Goal: Task Accomplishment & Management: Use online tool/utility

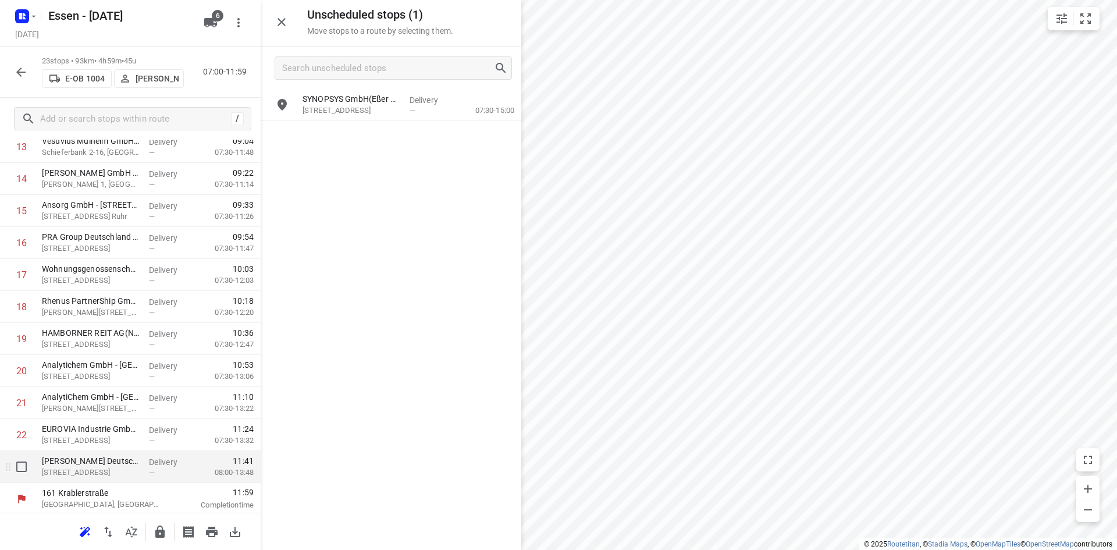
scroll to position [486, 0]
click at [161, 533] on icon "button" at bounding box center [159, 531] width 9 height 12
click at [17, 69] on icon "button" at bounding box center [21, 72] width 14 height 14
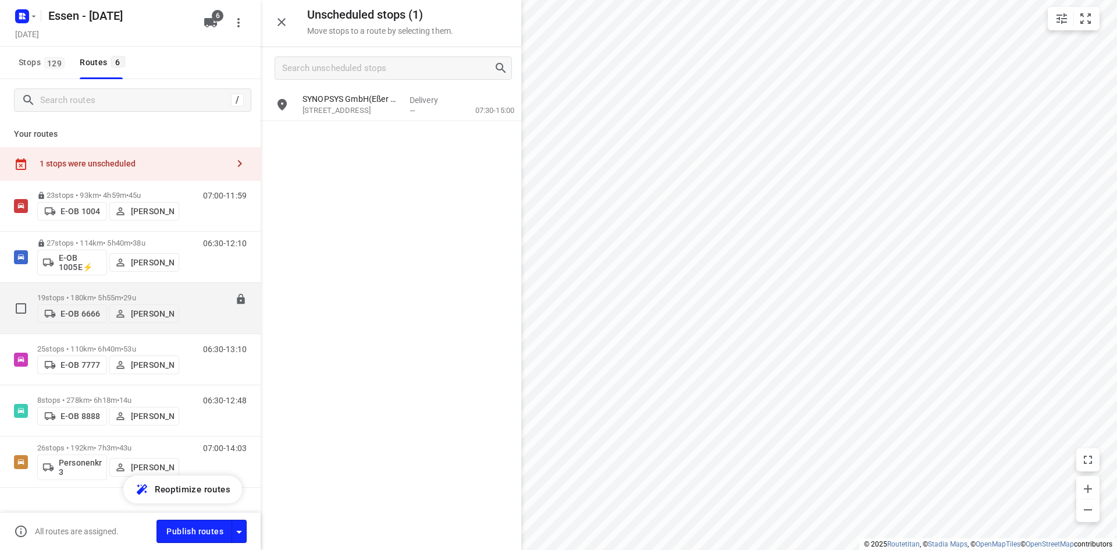
click at [194, 308] on div "06:30-12:24" at bounding box center [217, 310] width 58 height 35
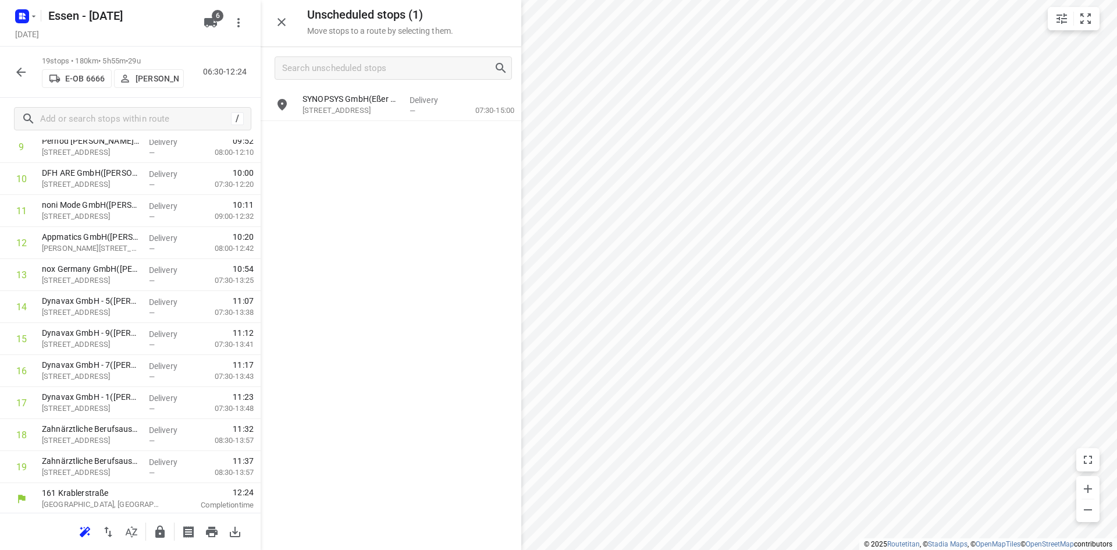
scroll to position [358, 0]
click at [161, 536] on icon "button" at bounding box center [159, 531] width 9 height 12
click at [23, 69] on icon "button" at bounding box center [21, 72] width 14 height 14
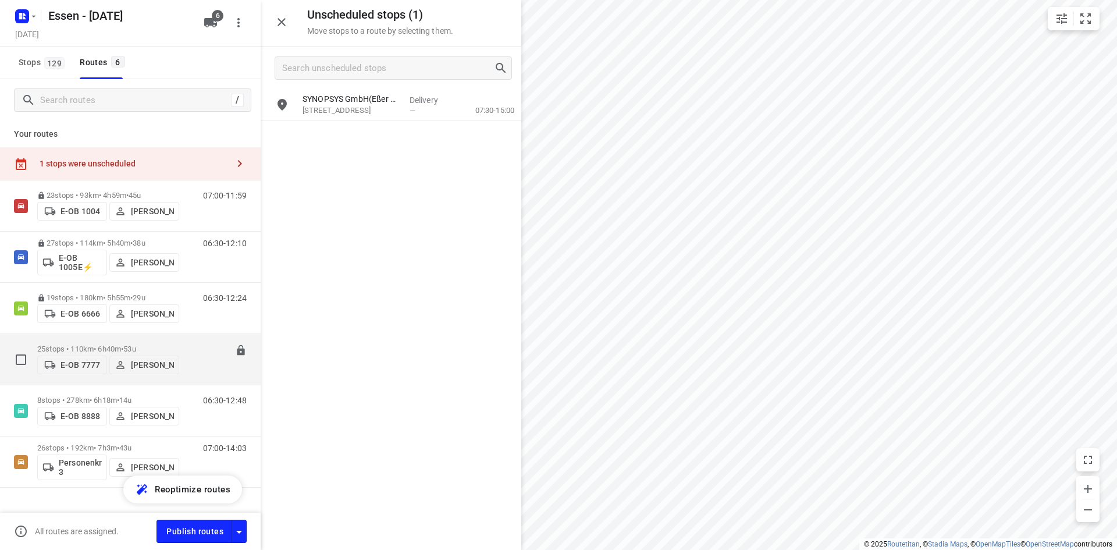
scroll to position [22, 0]
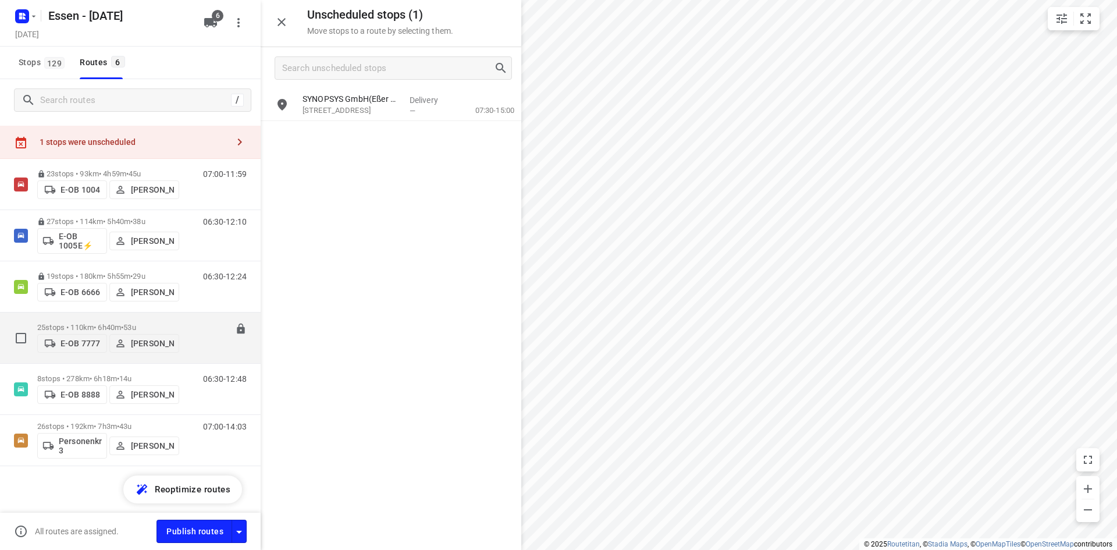
click at [202, 336] on div "06:30-13:10" at bounding box center [217, 340] width 58 height 35
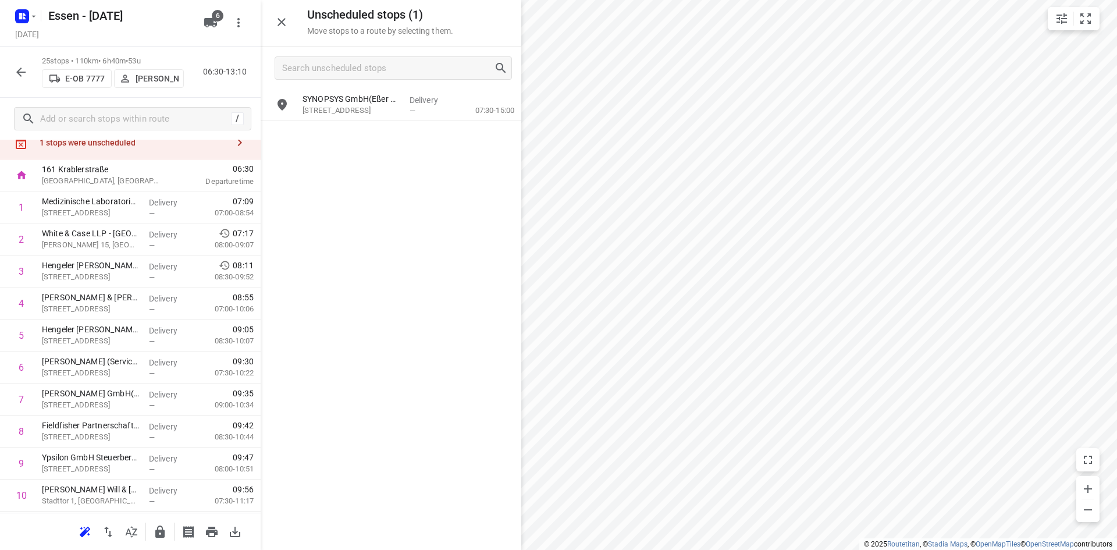
scroll to position [58, 0]
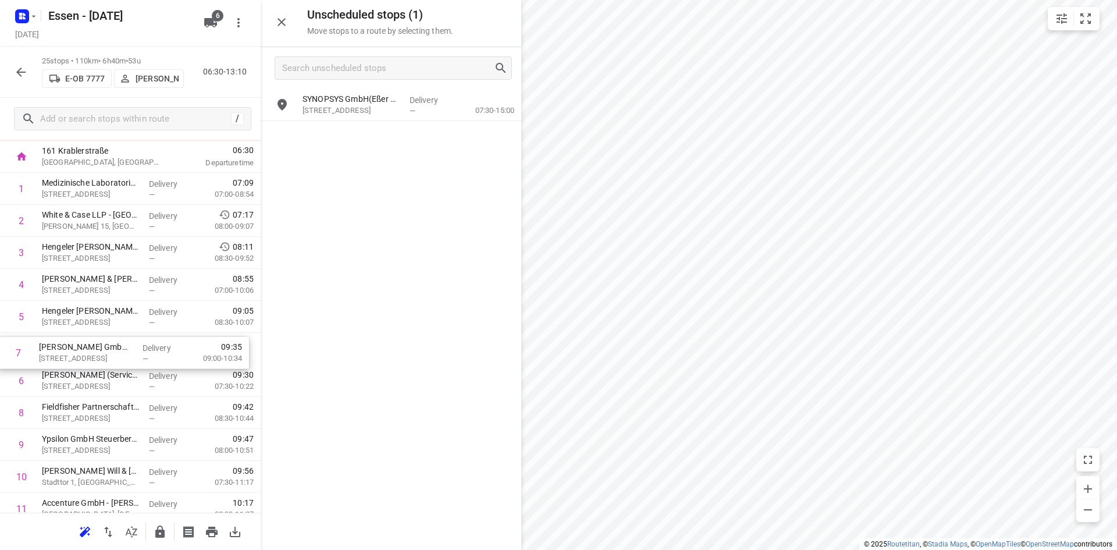
drag, startPoint x: 97, startPoint y: 377, endPoint x: 92, endPoint y: 346, distance: 31.7
drag, startPoint x: 115, startPoint y: 374, endPoint x: 117, endPoint y: 343, distance: 31.5
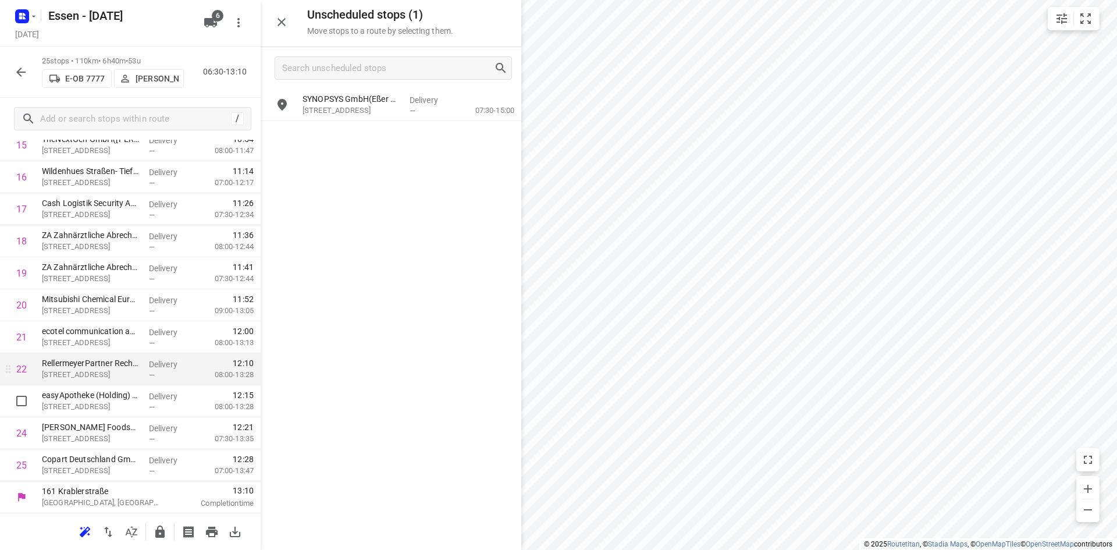
scroll to position [550, 0]
click at [162, 527] on icon "button" at bounding box center [159, 531] width 9 height 12
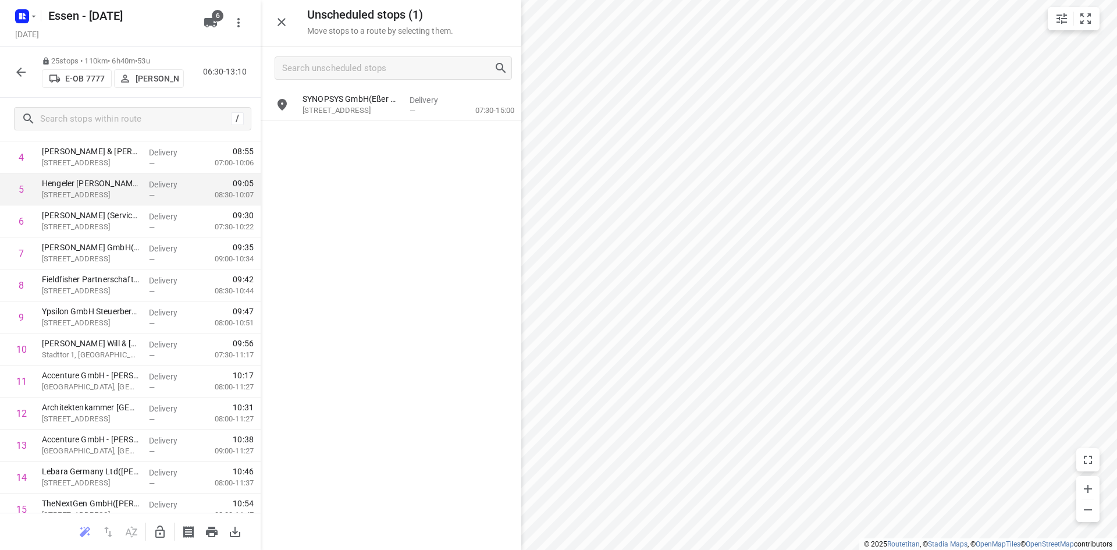
scroll to position [0, 0]
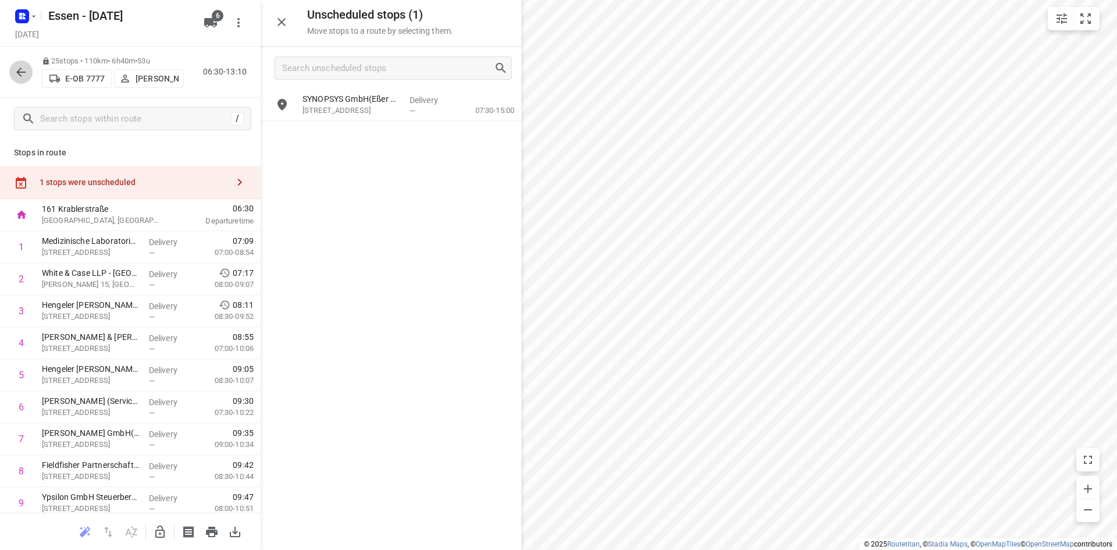
click at [25, 73] on icon "button" at bounding box center [21, 72] width 14 height 14
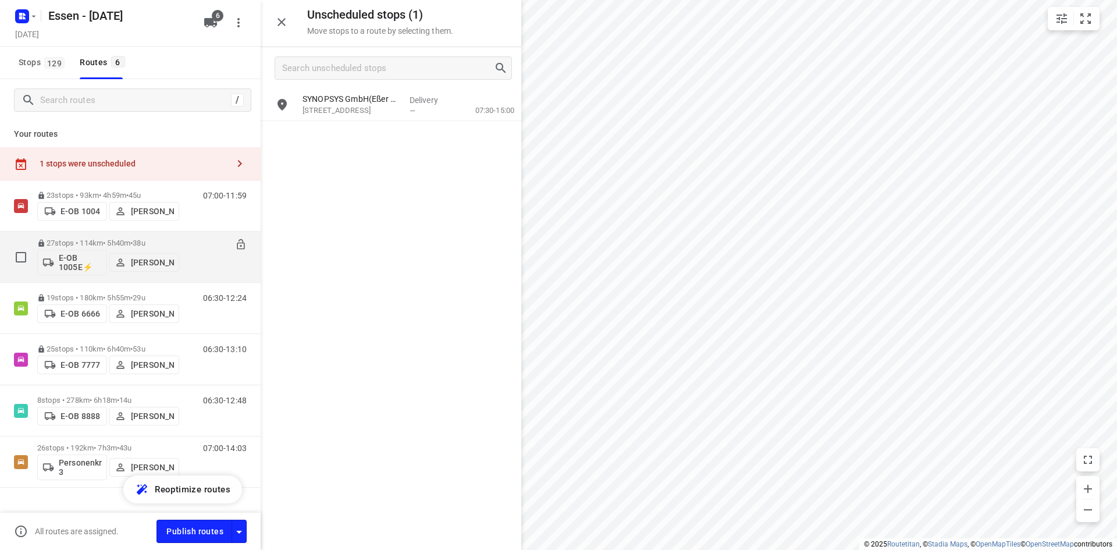
scroll to position [22, 0]
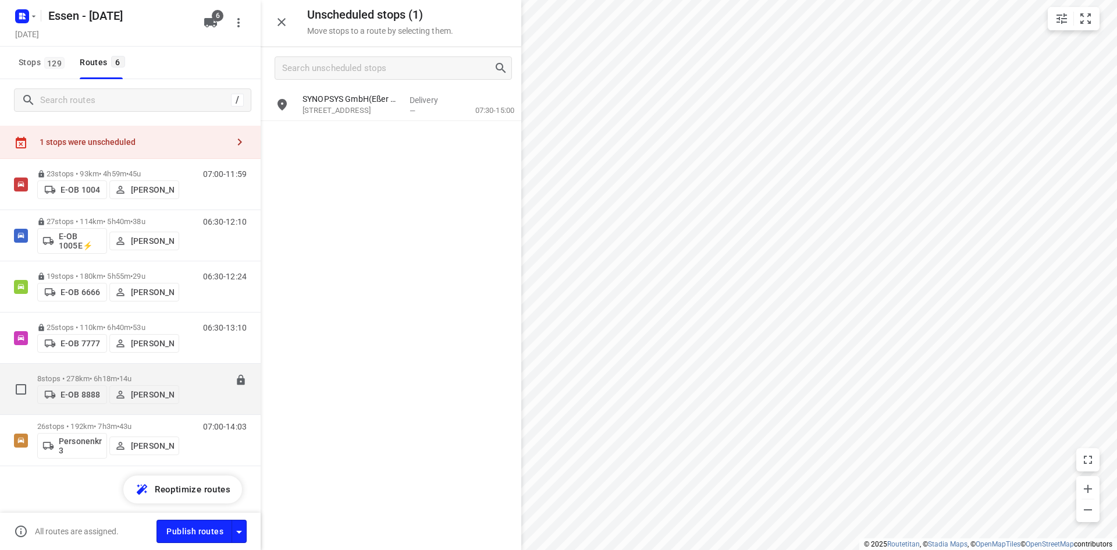
click at [193, 401] on div "06:30-12:48" at bounding box center [217, 391] width 58 height 35
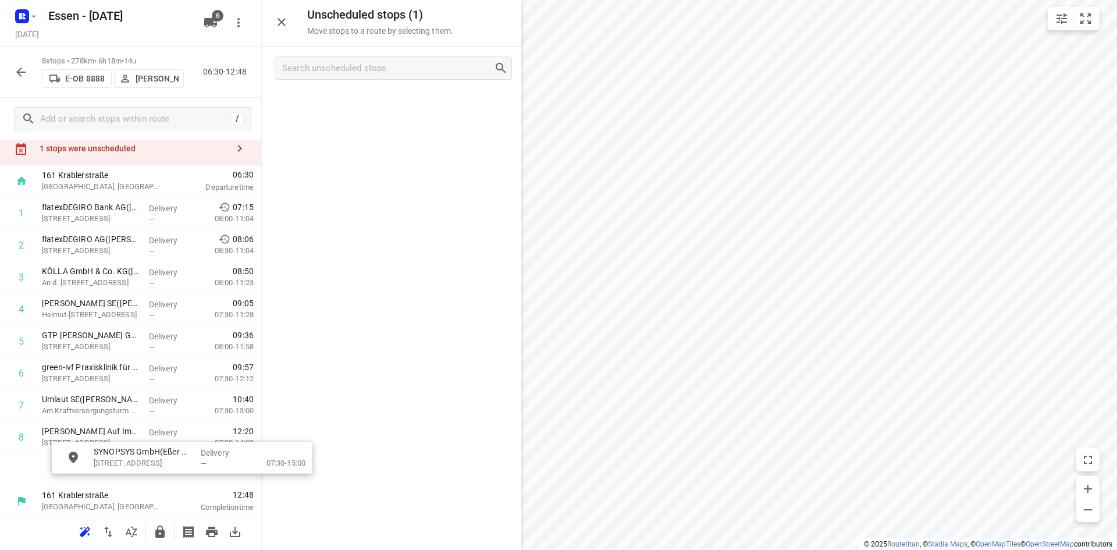
scroll to position [47, 5]
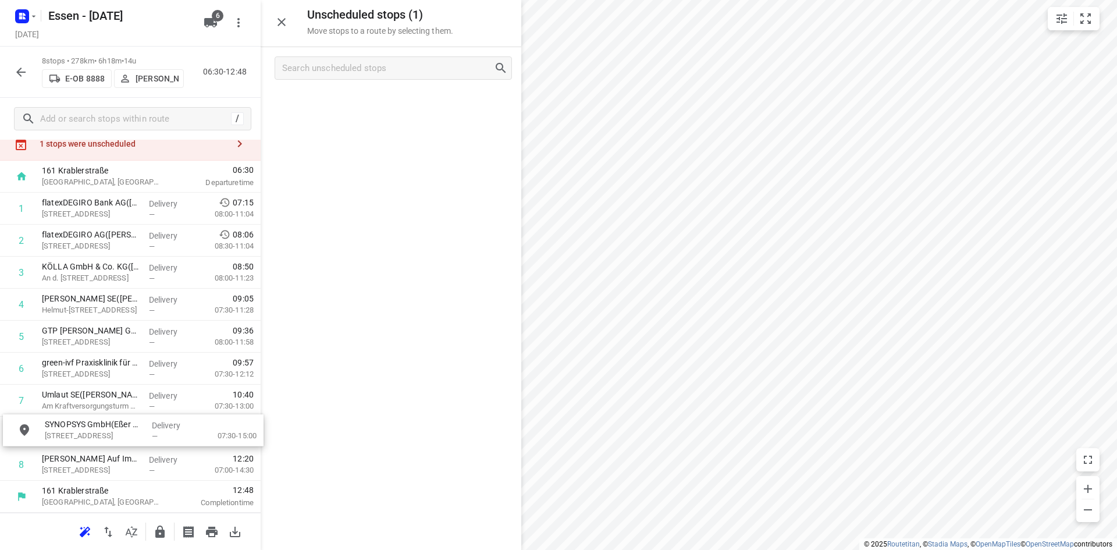
drag, startPoint x: 381, startPoint y: 116, endPoint x: 120, endPoint y: 445, distance: 419.8
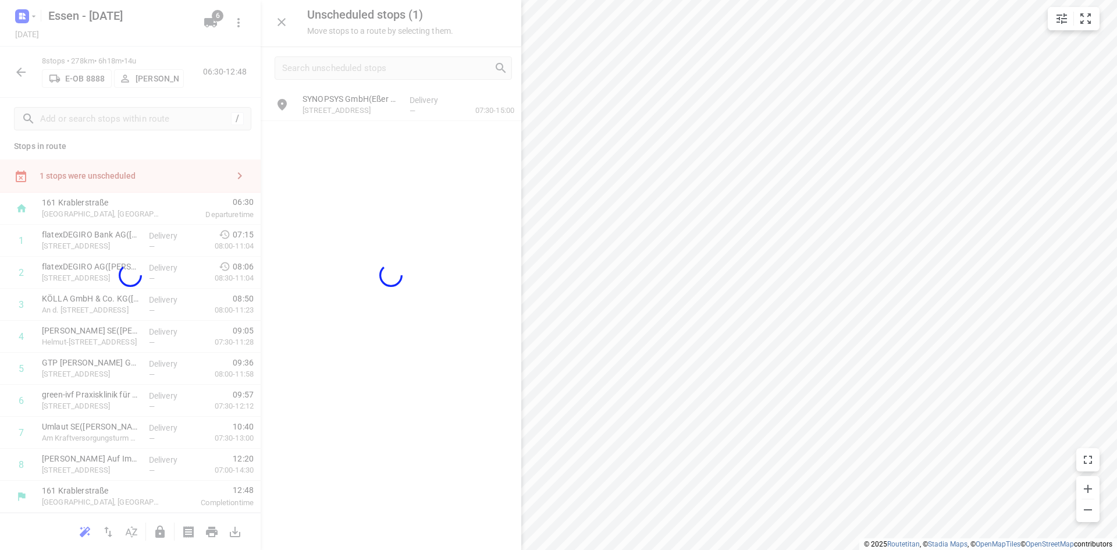
scroll to position [5, 0]
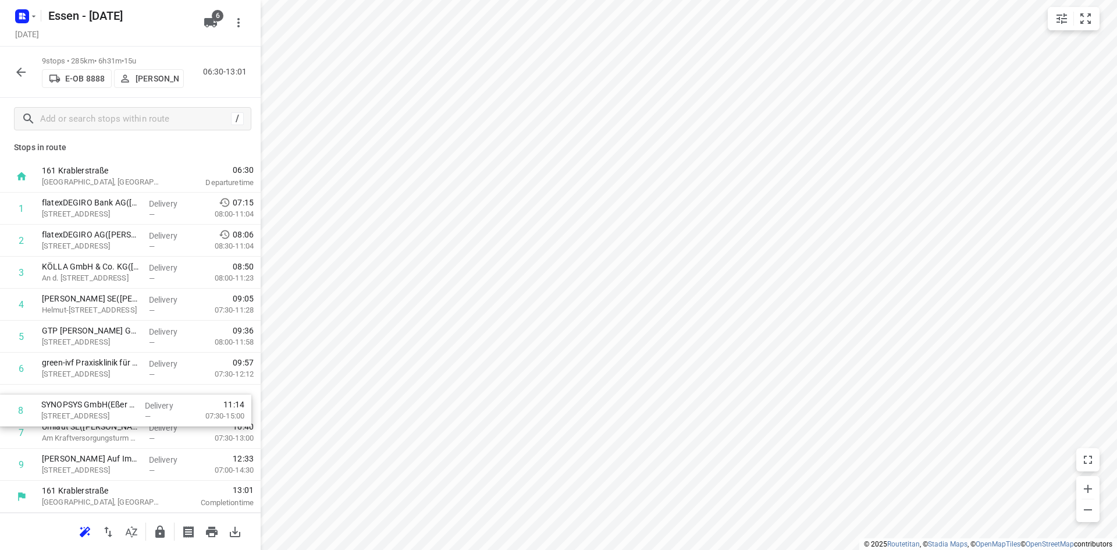
drag, startPoint x: 116, startPoint y: 436, endPoint x: 115, endPoint y: 410, distance: 25.6
click at [115, 410] on div "1 flatexDEGIRO Bank AG(Simone Strunk) Hammfelddamm 4, Neuss Delivery — 07:15 08…" at bounding box center [130, 337] width 261 height 288
drag, startPoint x: 115, startPoint y: 403, endPoint x: 120, endPoint y: 430, distance: 28.3
click at [120, 430] on div "1 flatexDEGIRO Bank AG(Simone Strunk) Hammfelddamm 4, Neuss Delivery — 07:15 08…" at bounding box center [130, 337] width 261 height 288
click at [159, 536] on icon "button" at bounding box center [159, 531] width 9 height 12
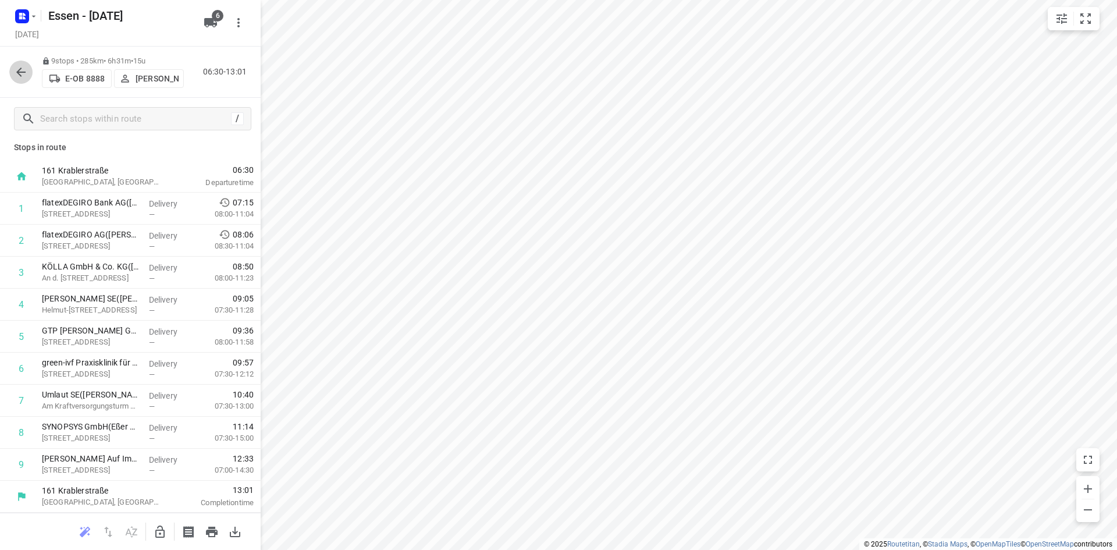
click at [26, 72] on icon "button" at bounding box center [21, 72] width 14 height 14
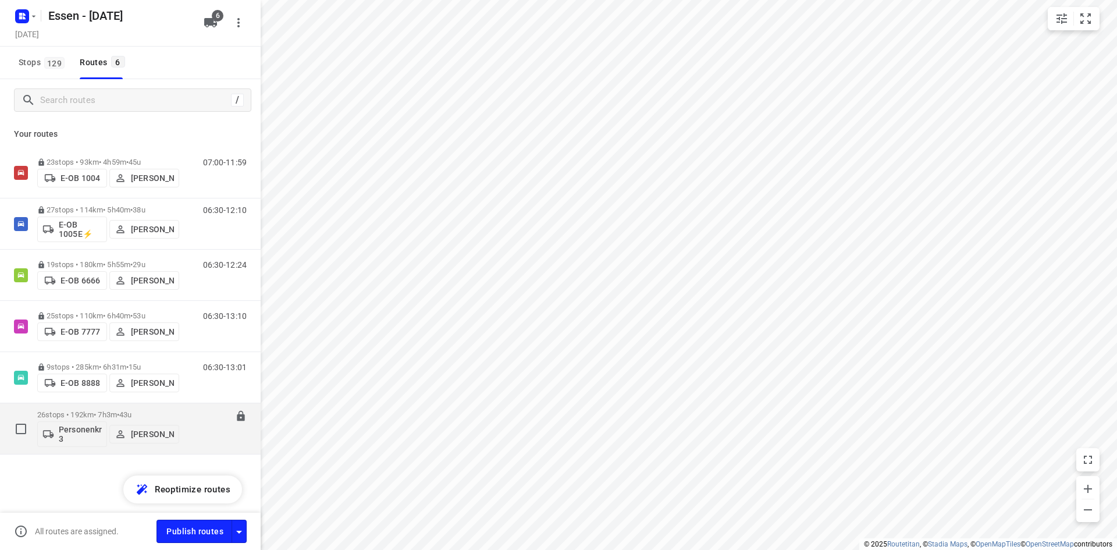
click at [198, 440] on div "07:00-14:03" at bounding box center [217, 431] width 58 height 42
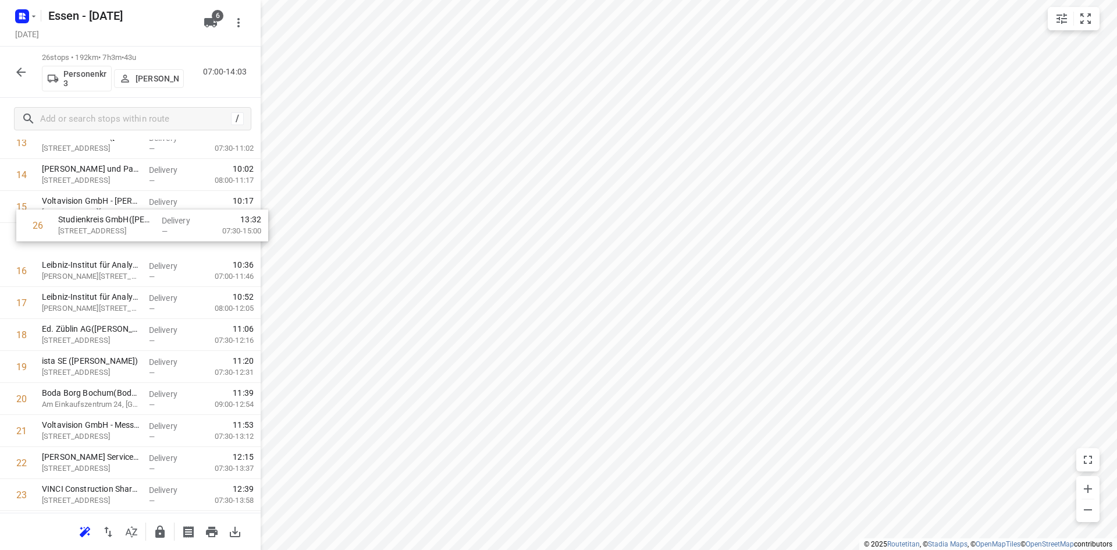
scroll to position [453, 0]
drag, startPoint x: 102, startPoint y: 476, endPoint x: 111, endPoint y: 248, distance: 228.8
click at [111, 248] on div "1 Cornelsen Umwelttechnologie GmbH(Stefanidou Wassiliki) Graf-Beust-Allee 33, E…" at bounding box center [130, 161] width 261 height 832
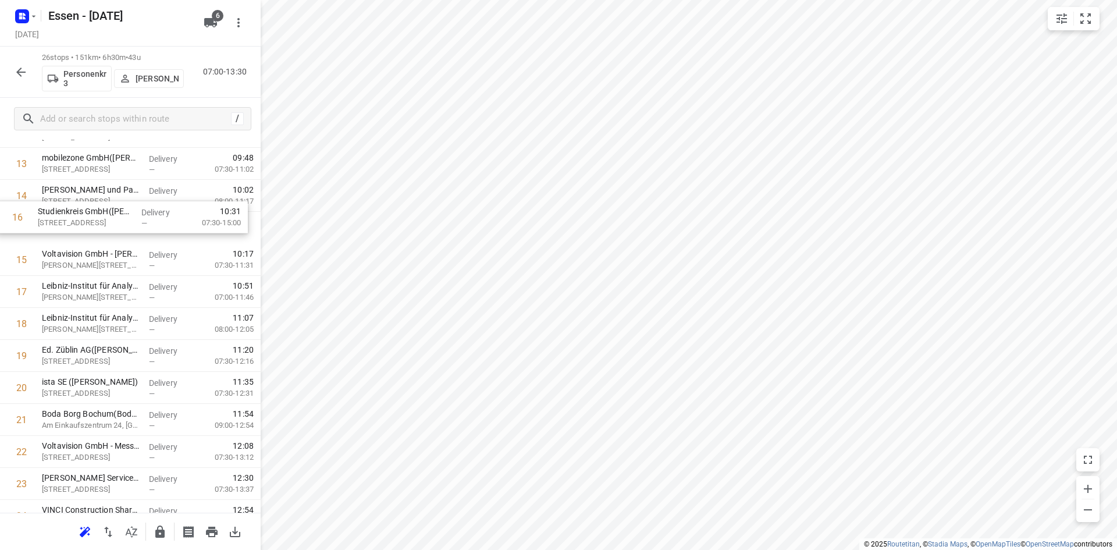
drag, startPoint x: 115, startPoint y: 247, endPoint x: 109, endPoint y: 219, distance: 28.4
click at [109, 219] on div "1 Cornelsen Umwelttechnologie GmbH(Stefanidou Wassiliki) Graf-Beust-Allee 33, E…" at bounding box center [130, 180] width 261 height 832
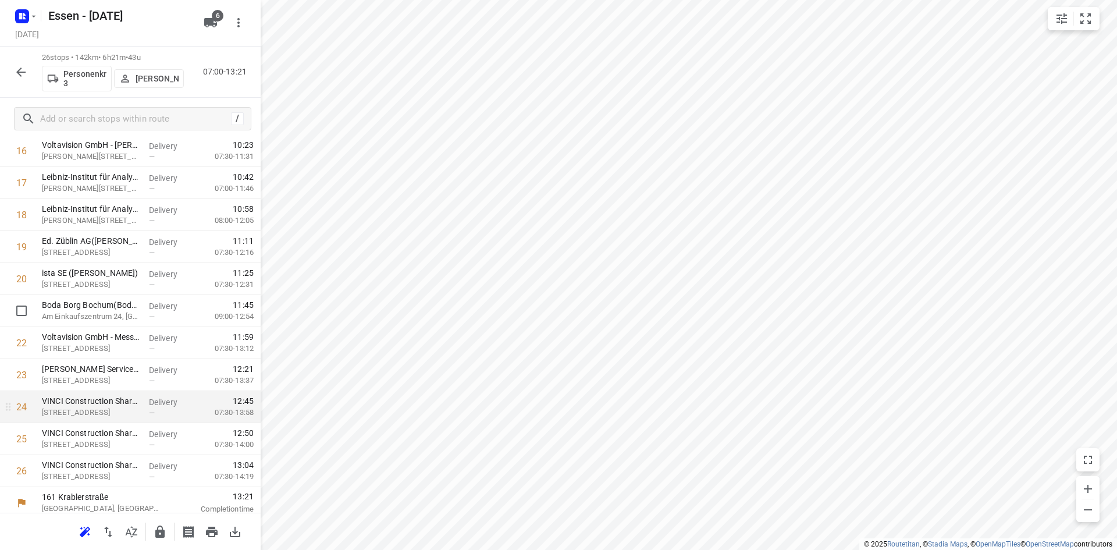
scroll to position [549, 0]
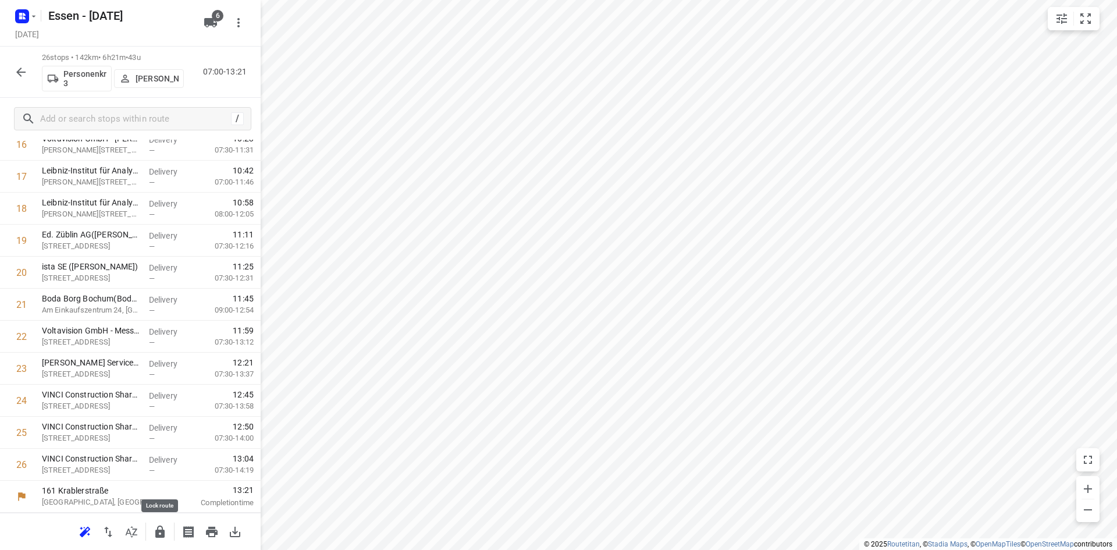
click at [165, 530] on icon "button" at bounding box center [160, 532] width 14 height 14
click at [16, 68] on icon "button" at bounding box center [21, 72] width 14 height 14
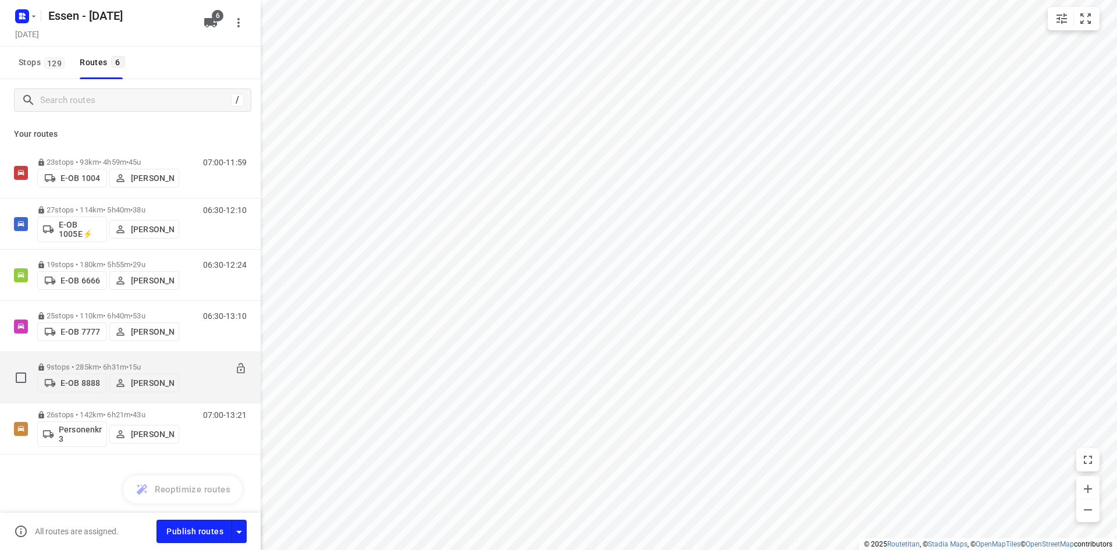
click at [155, 382] on p "Tobias Köpplin" at bounding box center [152, 382] width 43 height 9
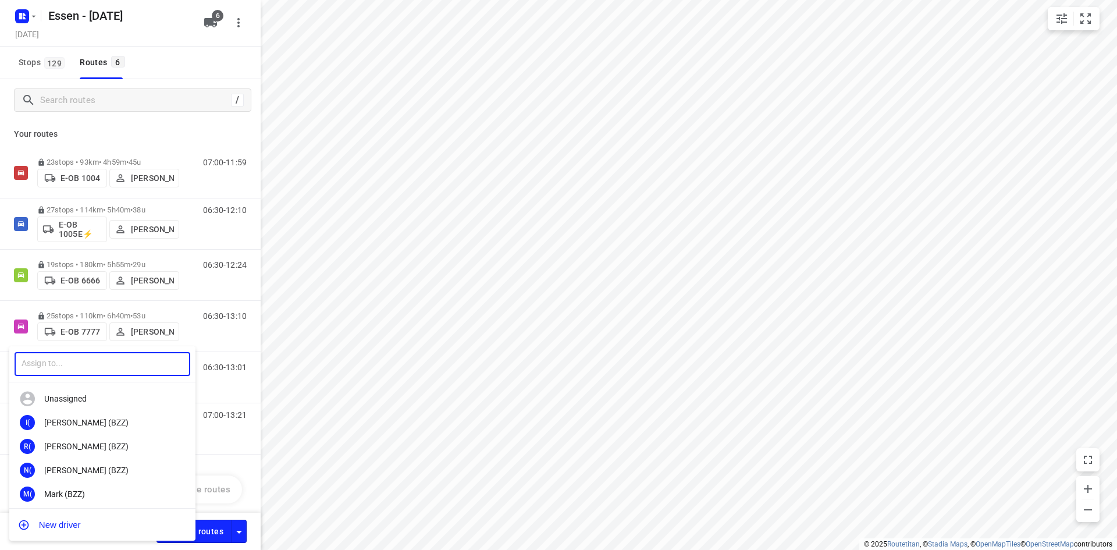
click at [83, 367] on input "text" at bounding box center [103, 364] width 176 height 24
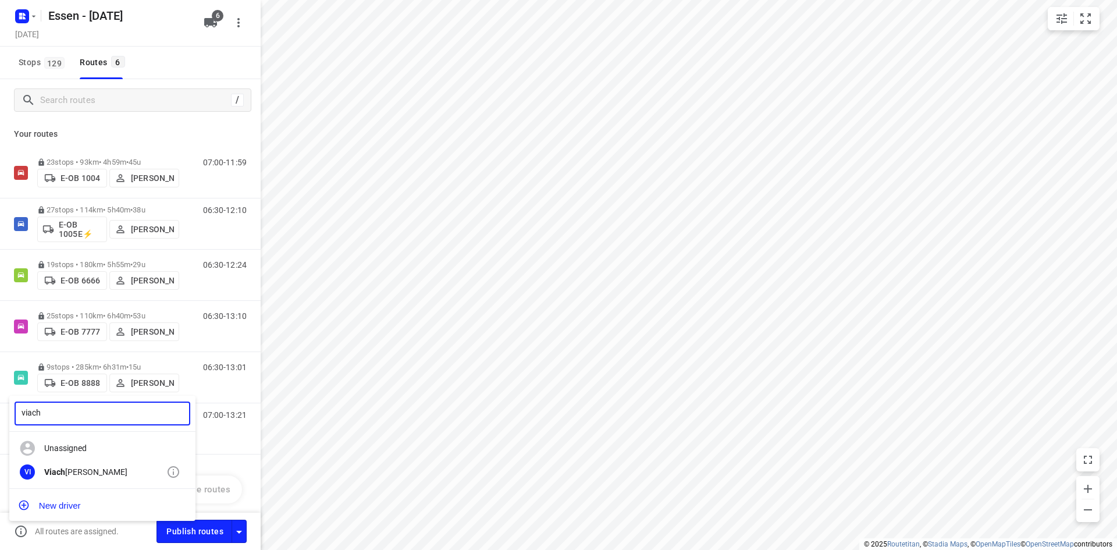
type input "viach"
click at [91, 470] on div "Viach eslav Isakov" at bounding box center [105, 471] width 122 height 9
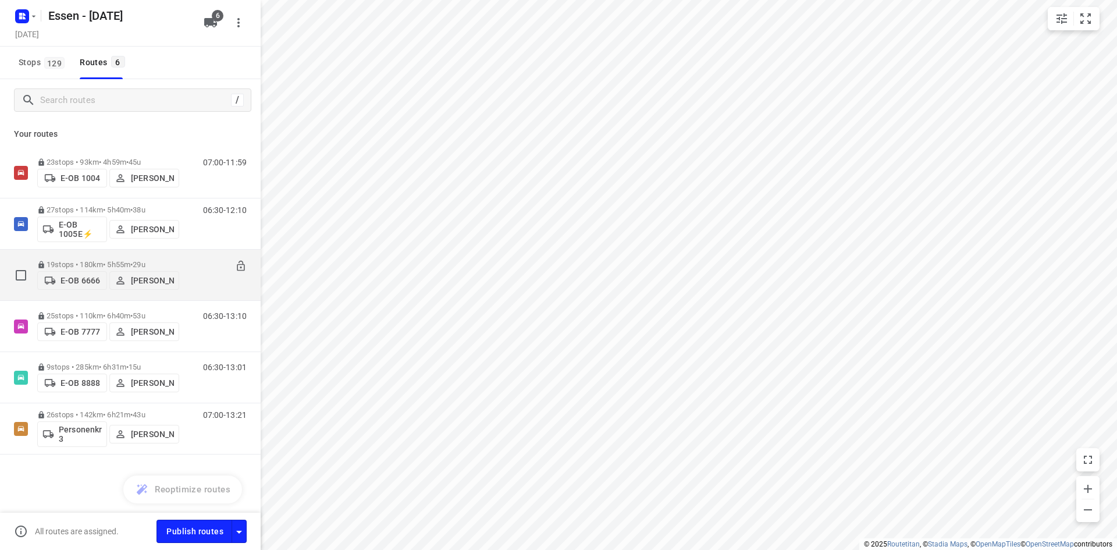
click at [156, 282] on p "Abdulaziz Knifati" at bounding box center [152, 280] width 43 height 9
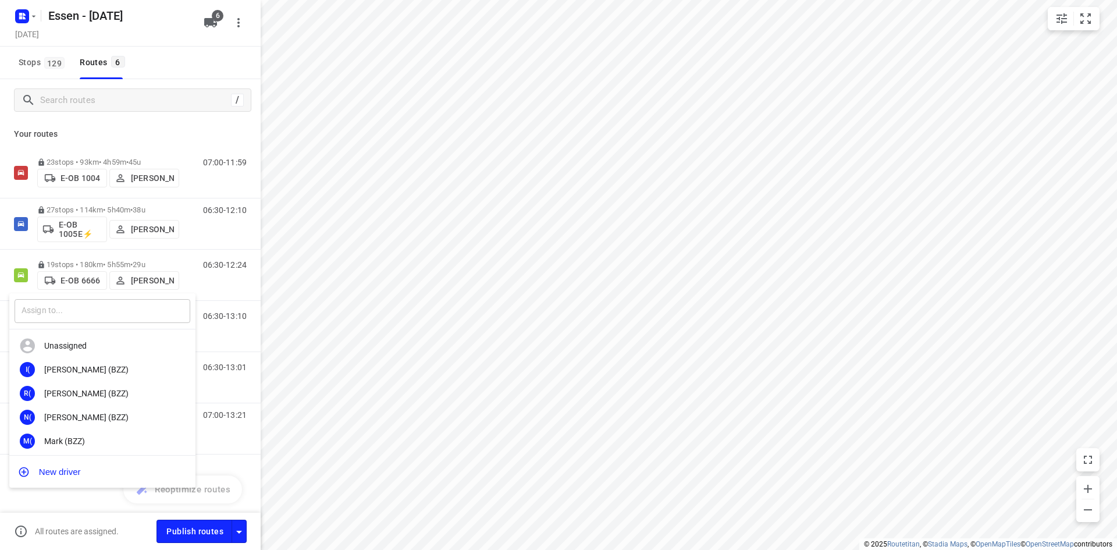
click at [151, 307] on input "text" at bounding box center [103, 311] width 176 height 24
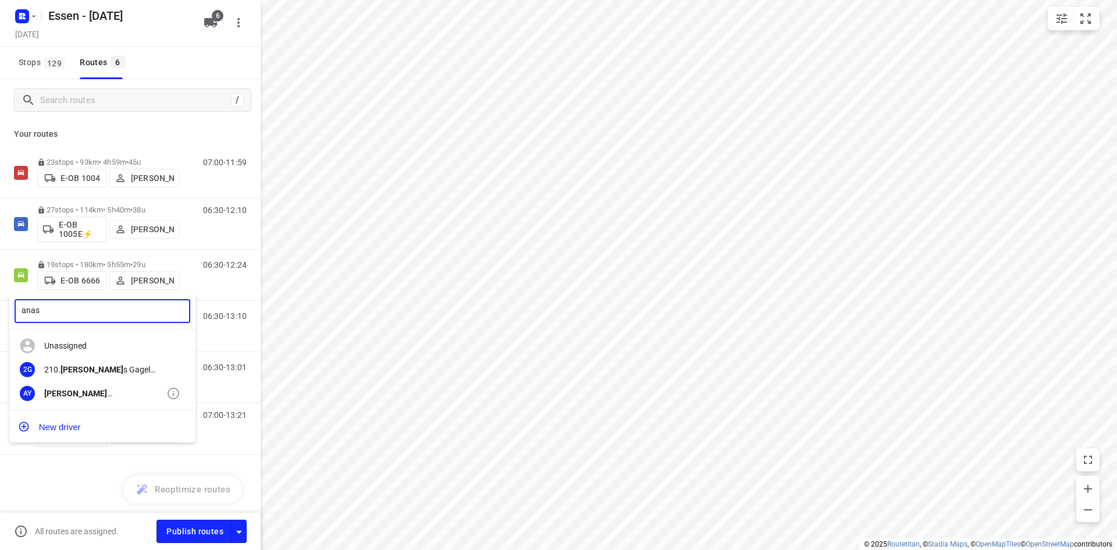
type input "anas"
click at [86, 397] on div "Anas Yahya" at bounding box center [105, 393] width 122 height 9
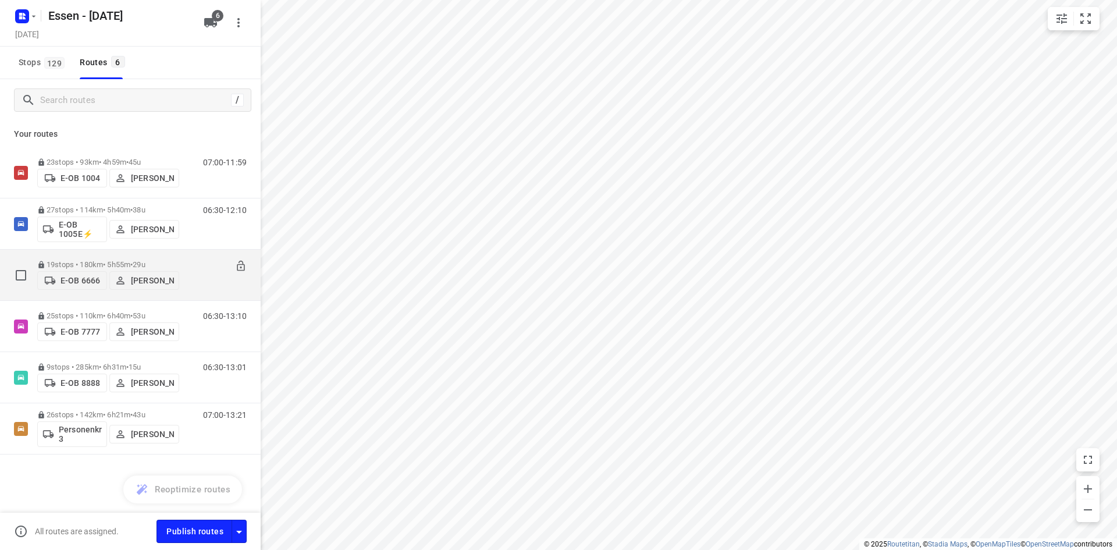
click at [204, 291] on div "06:30-12:24" at bounding box center [217, 277] width 58 height 35
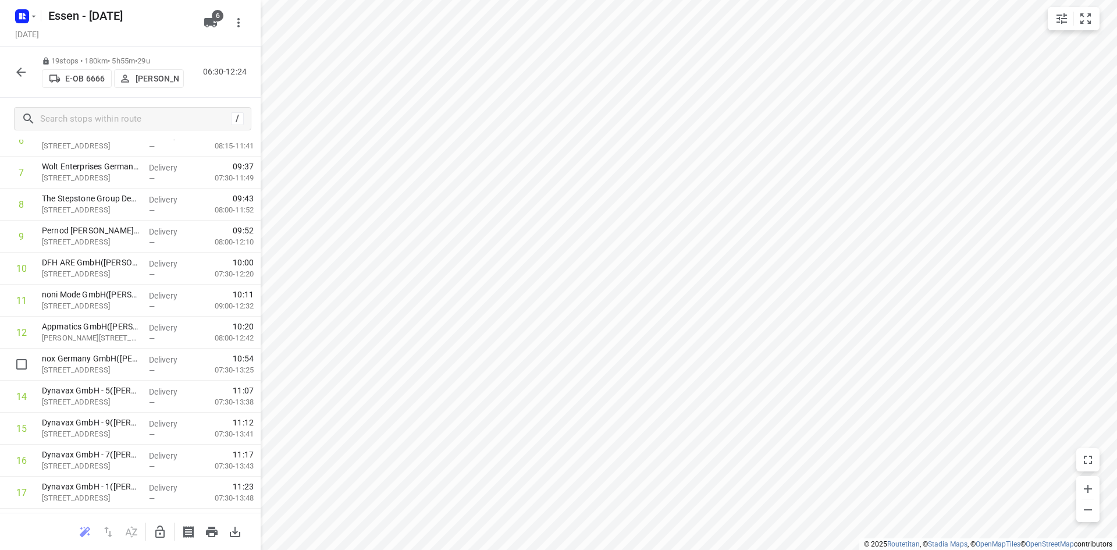
scroll to position [0, 0]
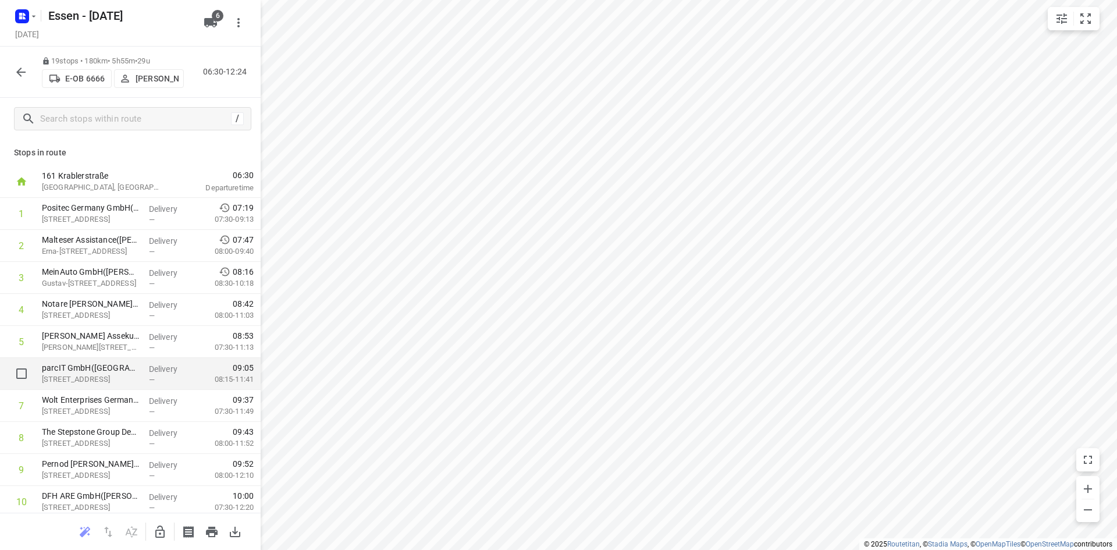
click at [181, 377] on div "—" at bounding box center [170, 379] width 43 height 9
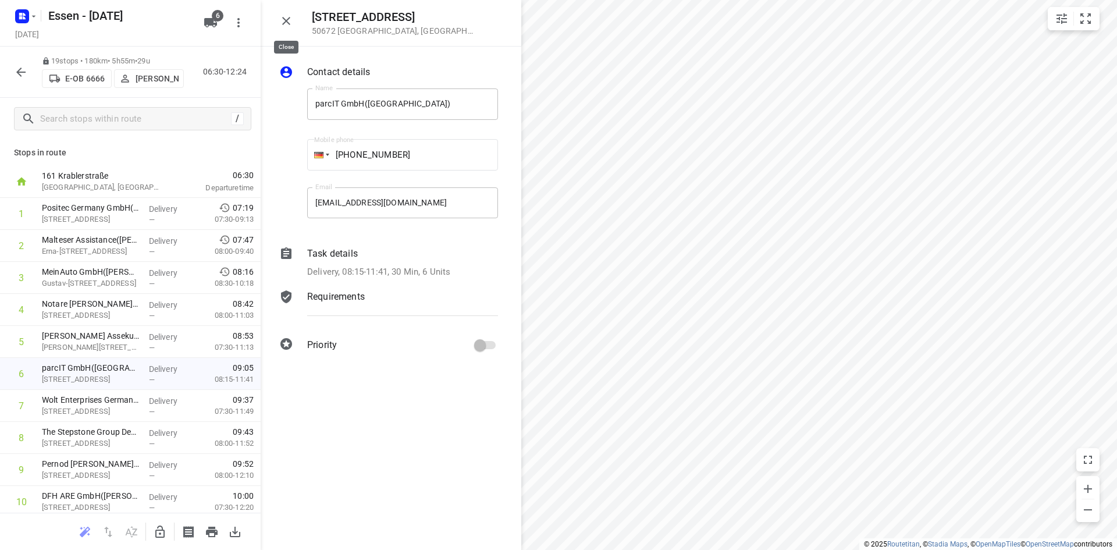
click at [282, 21] on icon "button" at bounding box center [286, 21] width 14 height 14
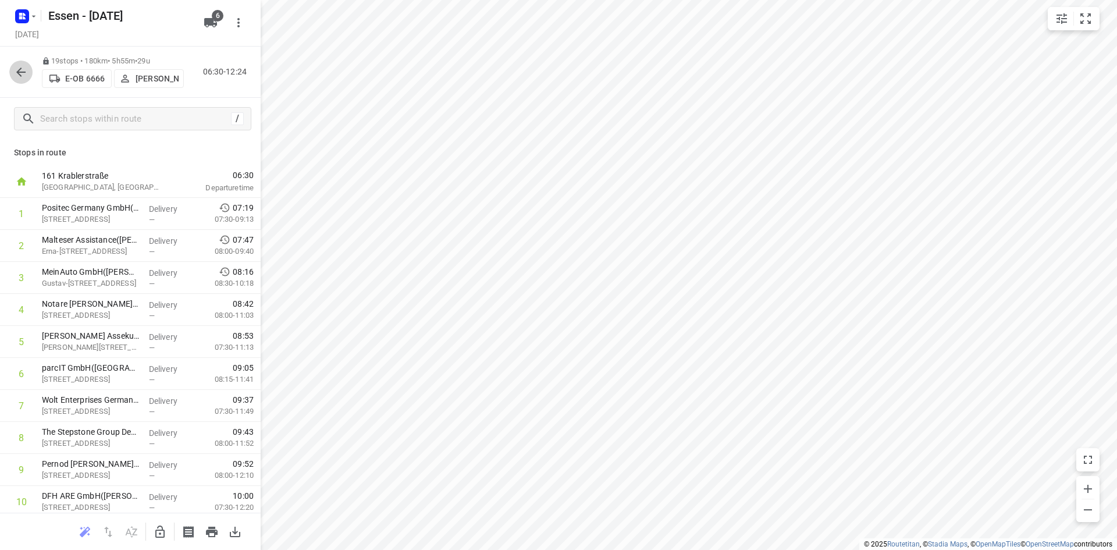
click at [19, 74] on icon "button" at bounding box center [20, 71] width 9 height 9
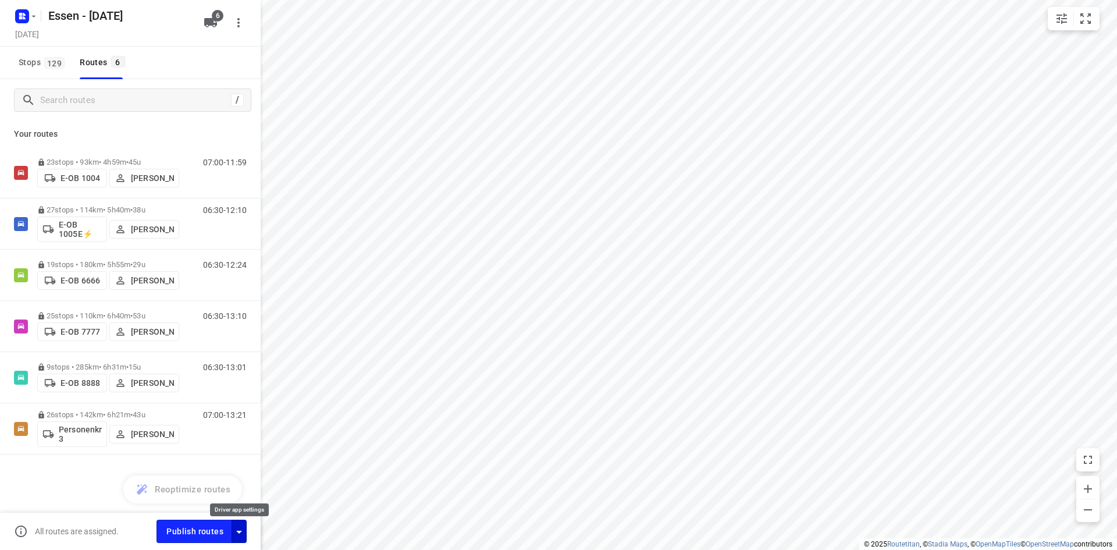
click at [243, 533] on icon "button" at bounding box center [239, 532] width 14 height 14
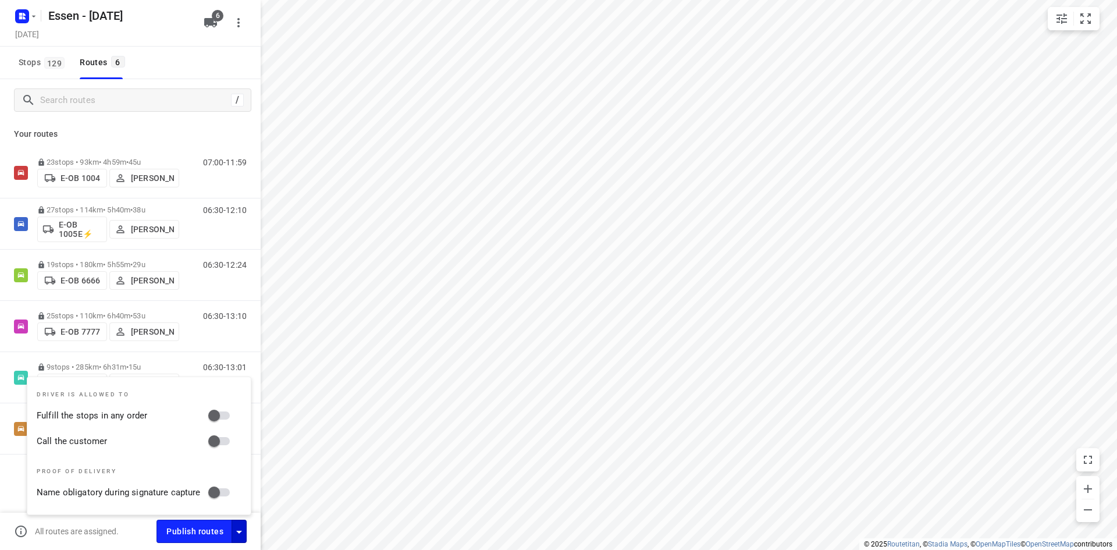
click at [215, 415] on input "Fulfill the stops in any order" at bounding box center [214, 415] width 66 height 22
checkbox input "true"
click at [220, 442] on input "Call the customer" at bounding box center [214, 441] width 66 height 22
checkbox input "true"
click at [182, 130] on p "Your routes" at bounding box center [130, 134] width 233 height 12
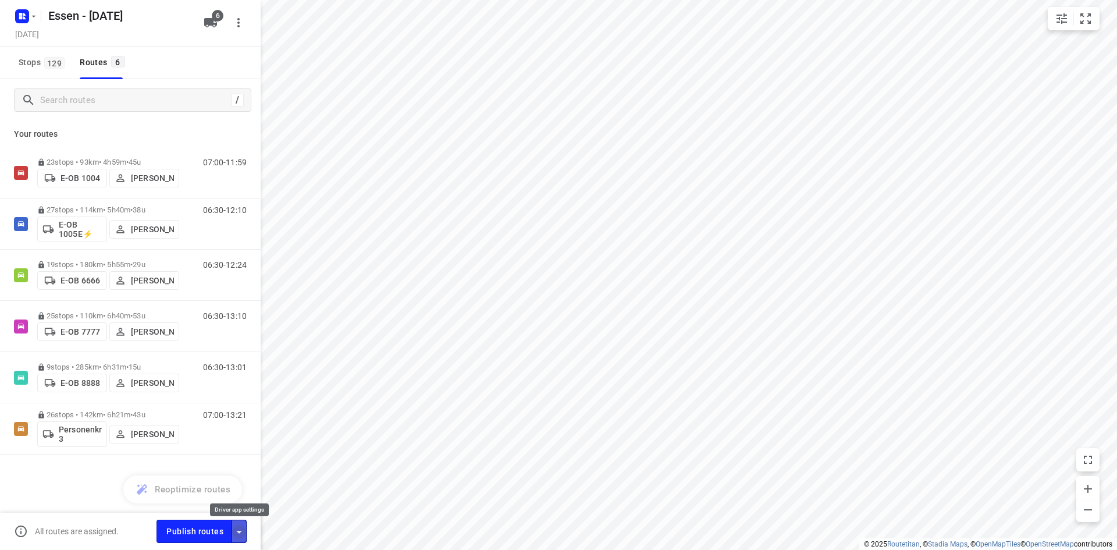
click at [238, 531] on icon "button" at bounding box center [239, 532] width 6 height 3
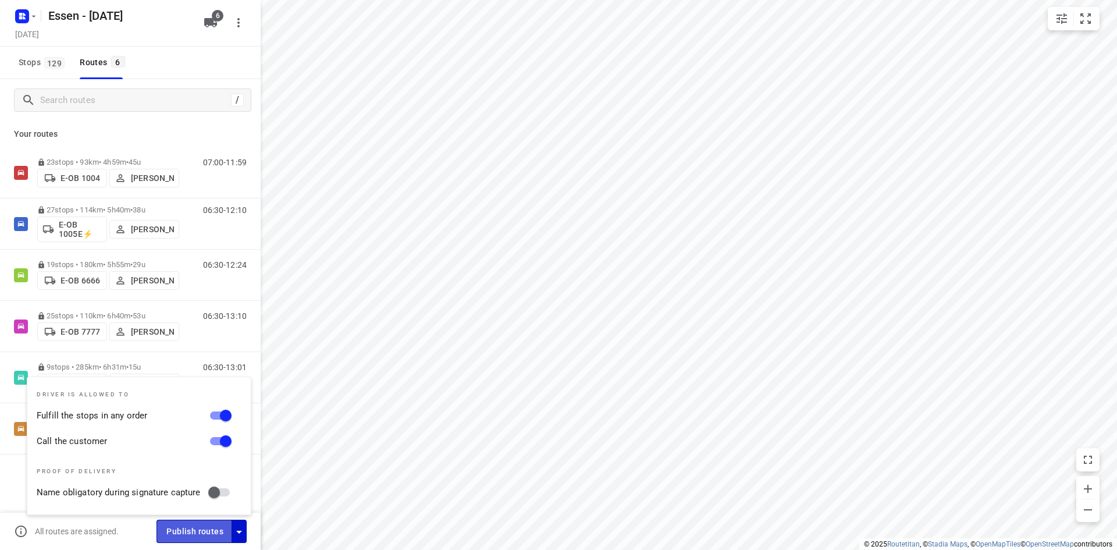
click at [208, 530] on span "Publish routes" at bounding box center [194, 531] width 57 height 15
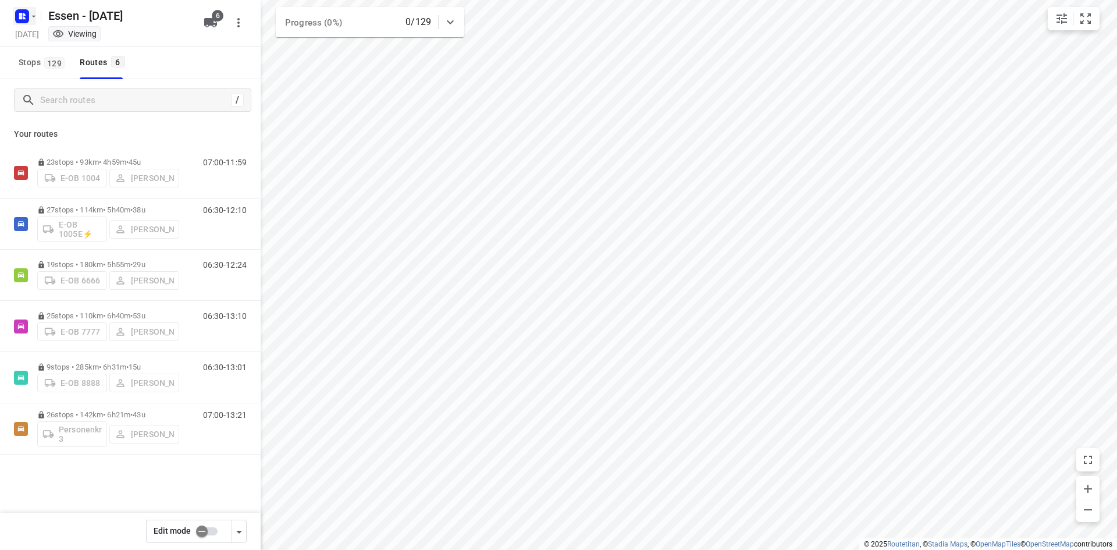
click at [34, 14] on icon "button" at bounding box center [33, 16] width 9 height 9
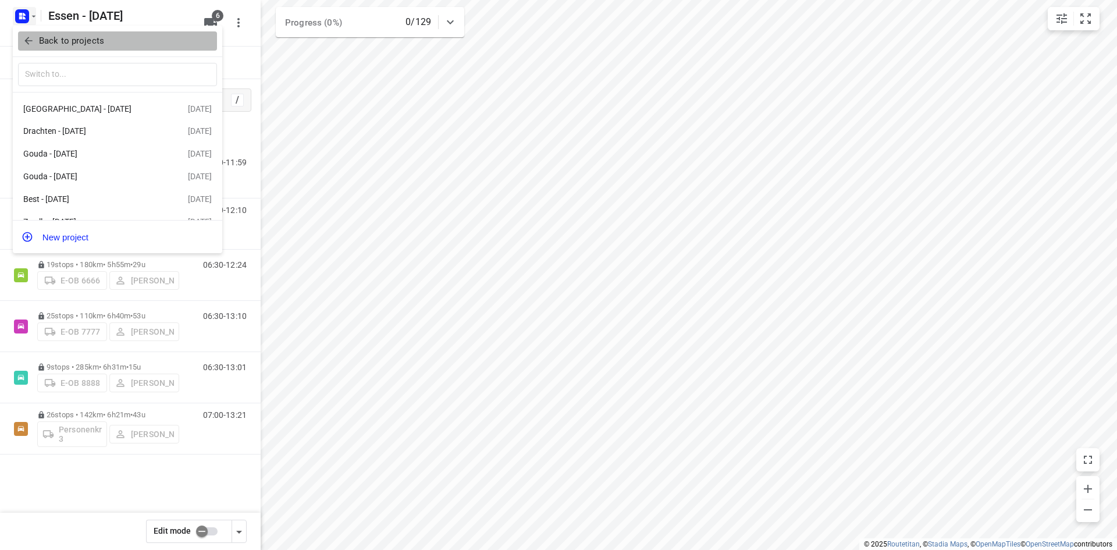
click at [27, 43] on icon "button" at bounding box center [28, 41] width 8 height 8
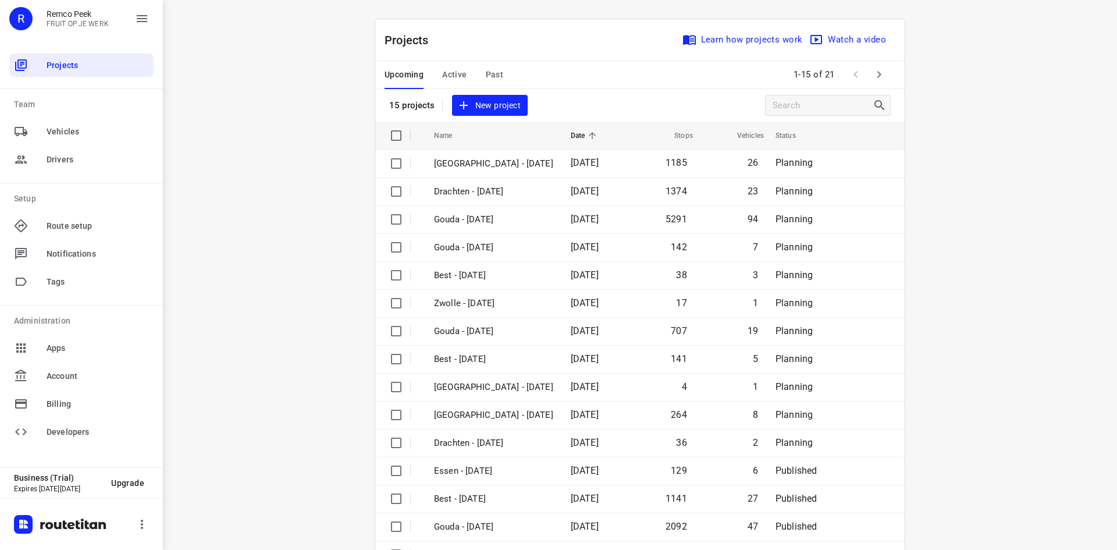
click at [454, 75] on span "Active" at bounding box center [454, 74] width 24 height 15
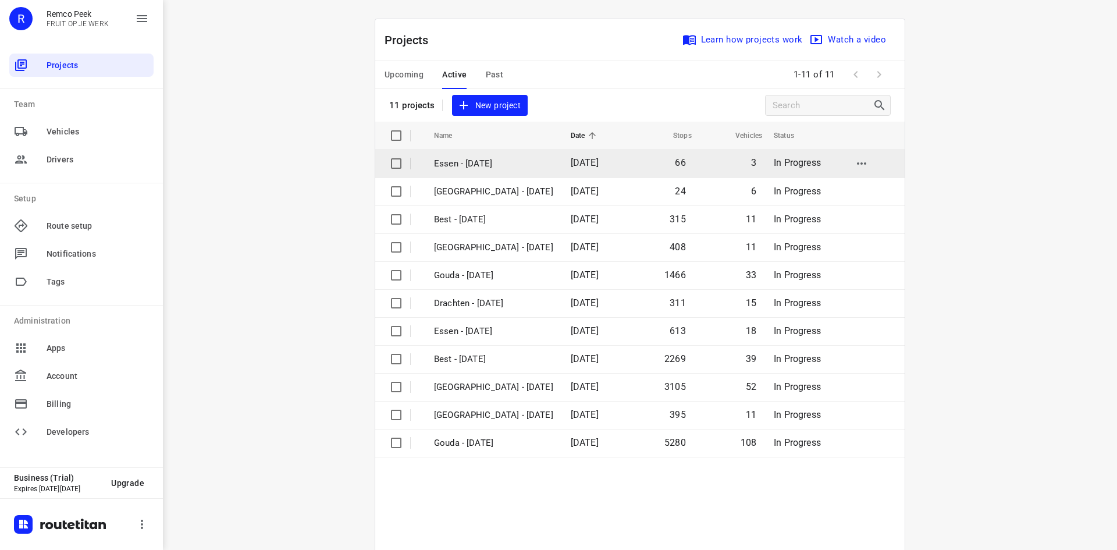
click at [472, 171] on td "Essen - [DATE]" at bounding box center [491, 163] width 139 height 28
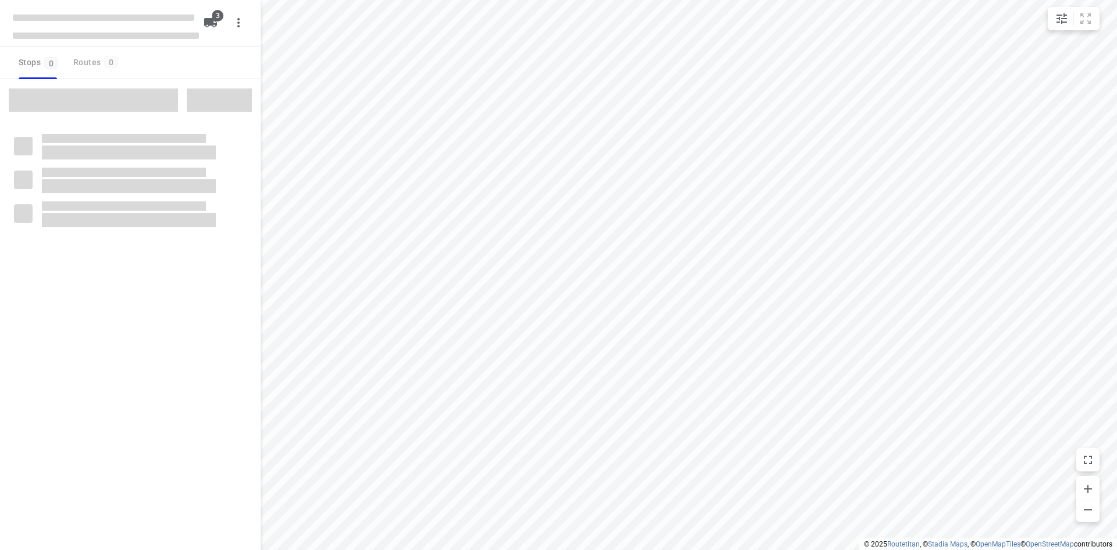
checkbox input "true"
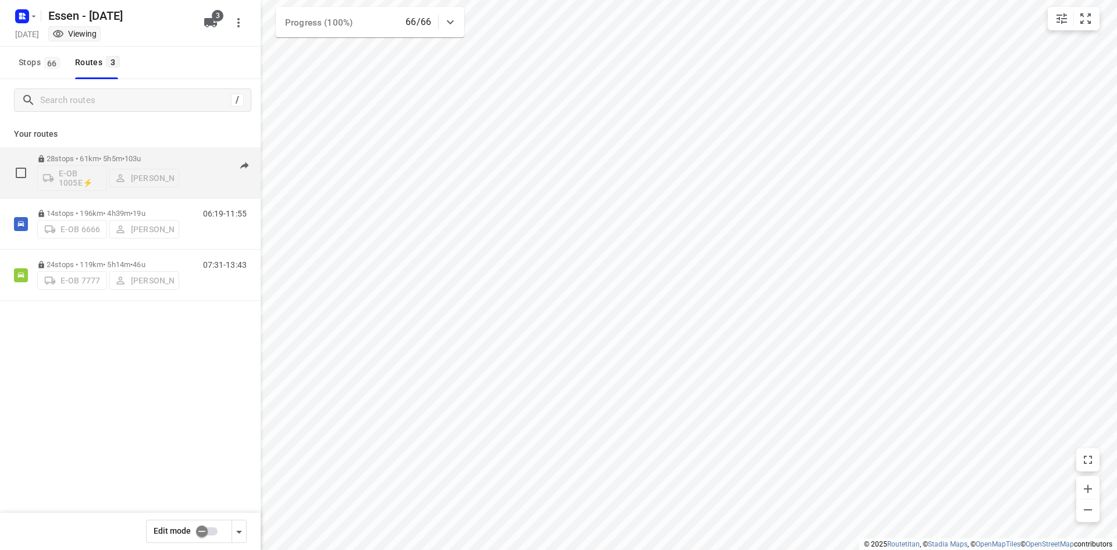
click at [192, 187] on div "06:50-12:11" at bounding box center [217, 175] width 58 height 42
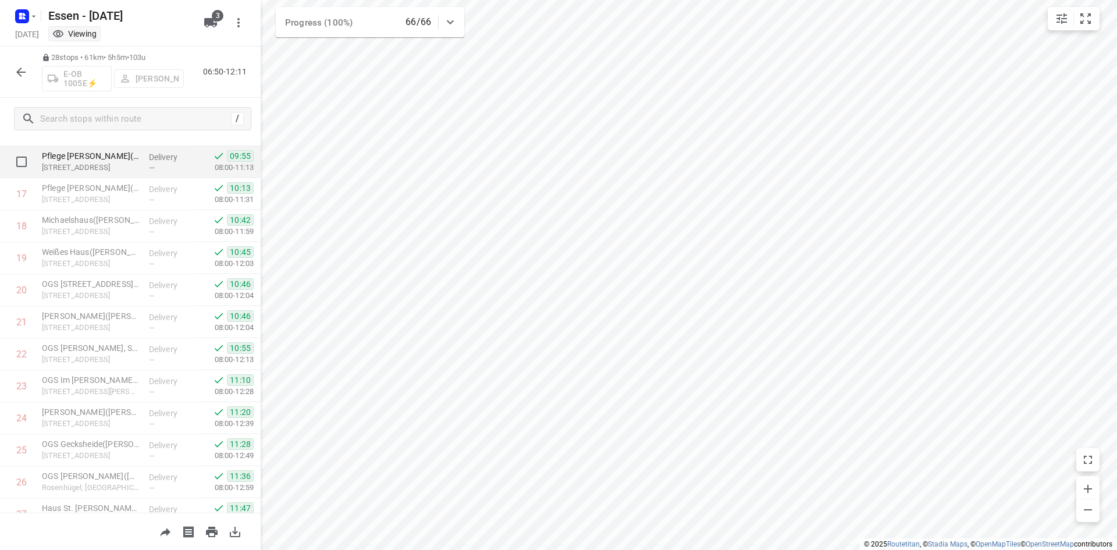
scroll to position [613, 0]
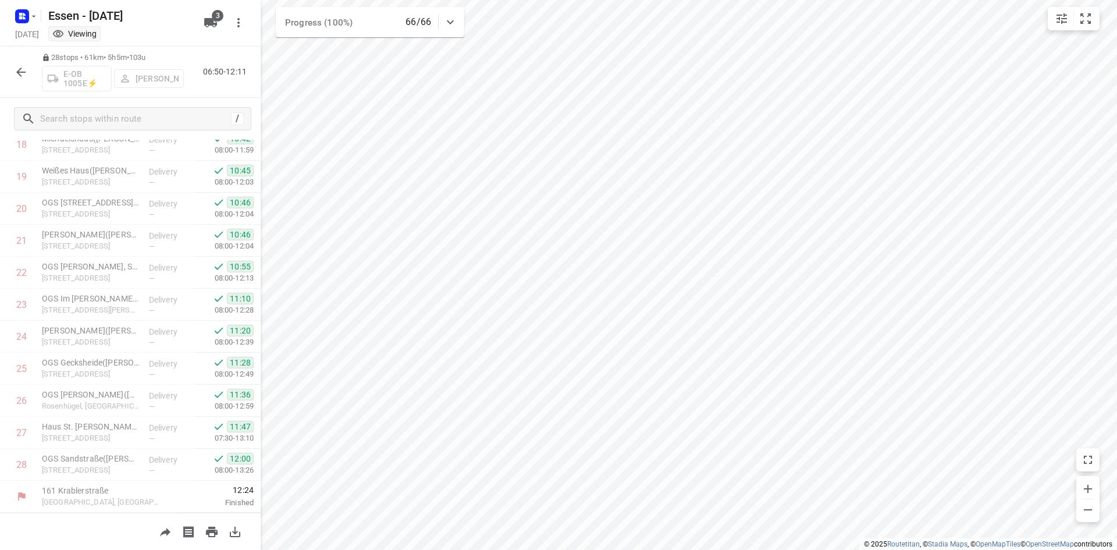
click at [17, 72] on icon "button" at bounding box center [20, 71] width 9 height 9
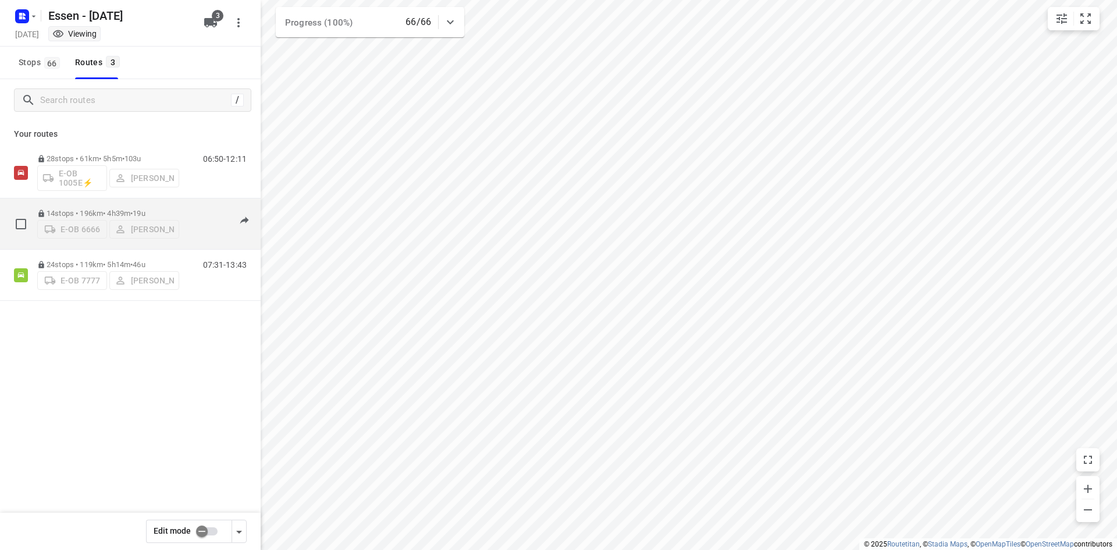
click at [182, 217] on div "14 stops • 196km • 4h39m • [DATE] E-OB 6666 [PERSON_NAME] 06:19-11:55" at bounding box center [148, 223] width 223 height 41
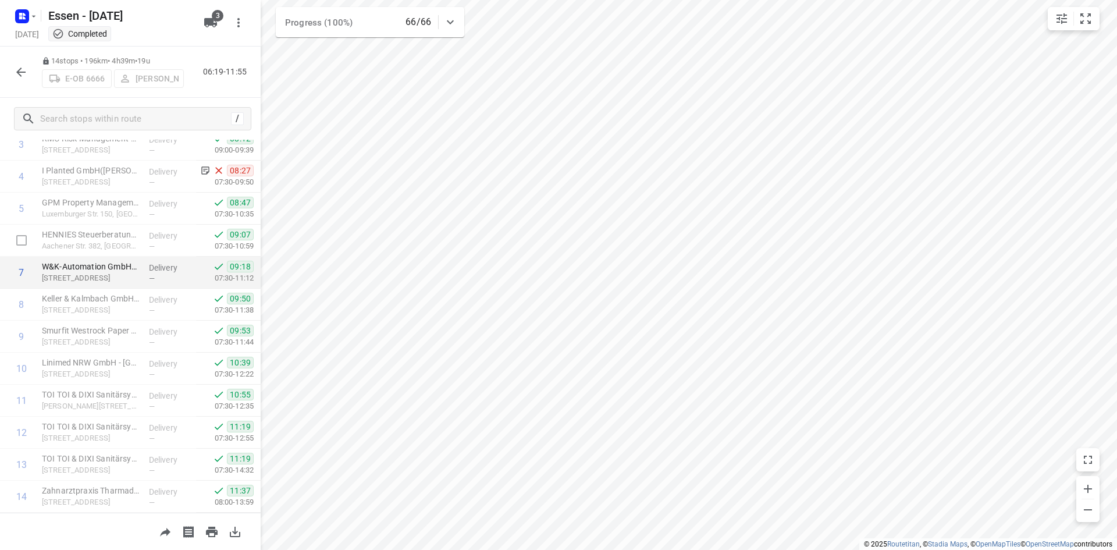
scroll to position [165, 0]
click at [18, 78] on icon "button" at bounding box center [21, 72] width 14 height 14
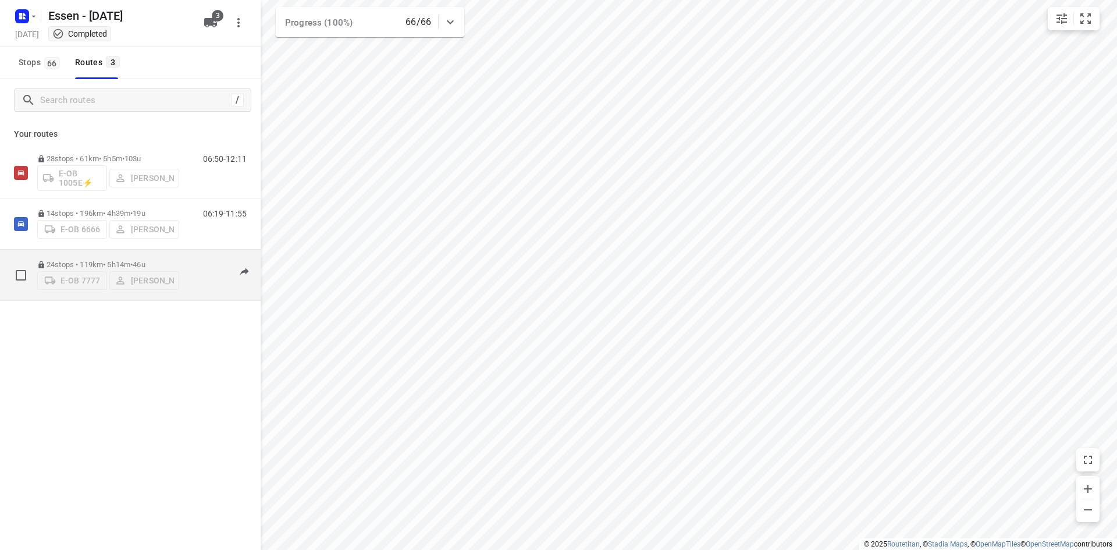
click at [196, 290] on div "07:31-13:43" at bounding box center [217, 277] width 58 height 35
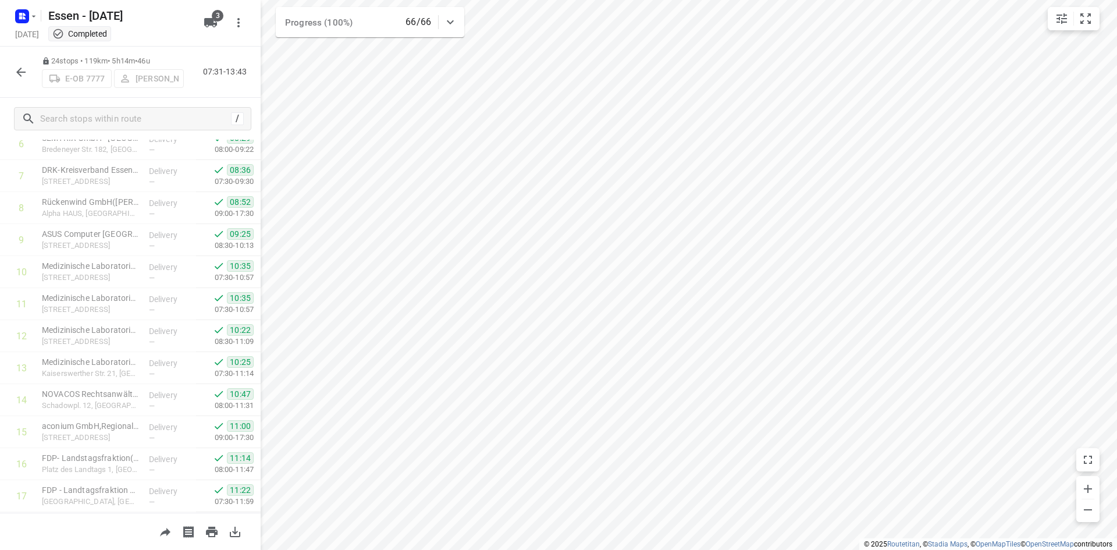
scroll to position [485, 0]
click at [19, 72] on icon "button" at bounding box center [20, 71] width 9 height 9
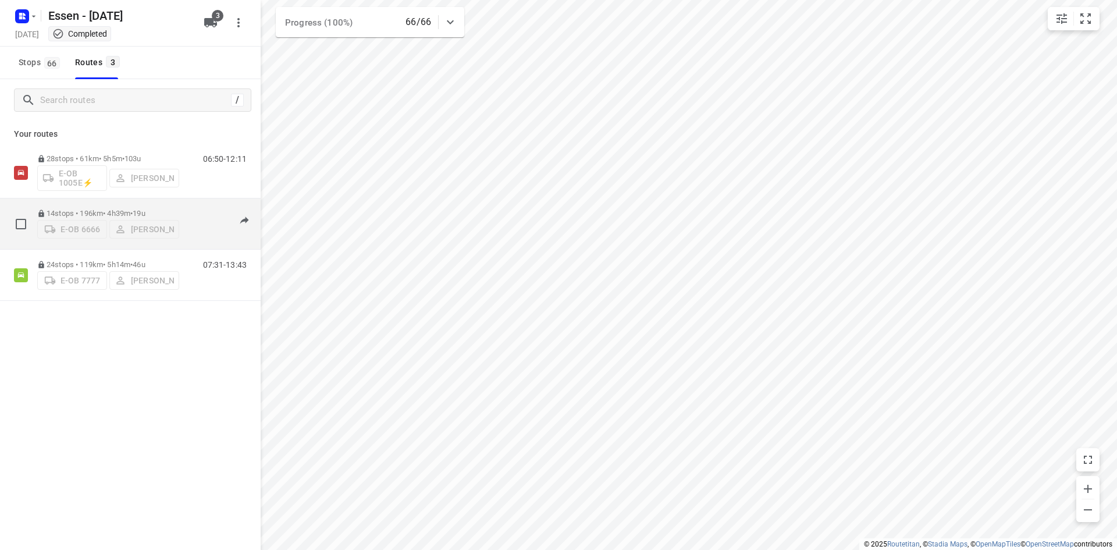
click at [181, 235] on div "14 stops • 196km • 4h39m • [DATE] E-OB 6666 [PERSON_NAME] 06:19-11:55" at bounding box center [148, 223] width 223 height 41
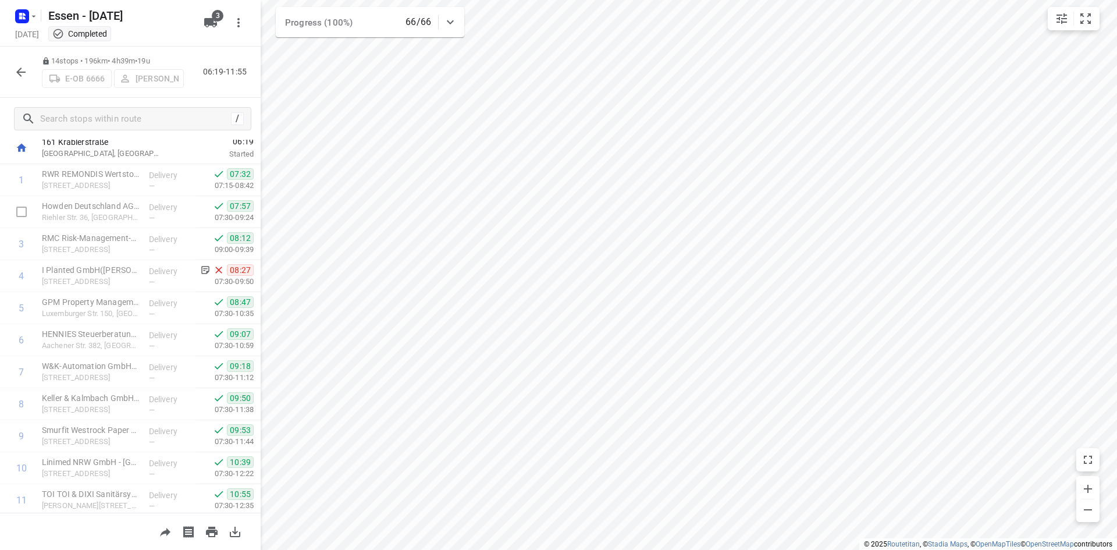
scroll to position [0, 0]
click at [22, 69] on icon "button" at bounding box center [21, 72] width 14 height 14
